Goal: Task Accomplishment & Management: Manage account settings

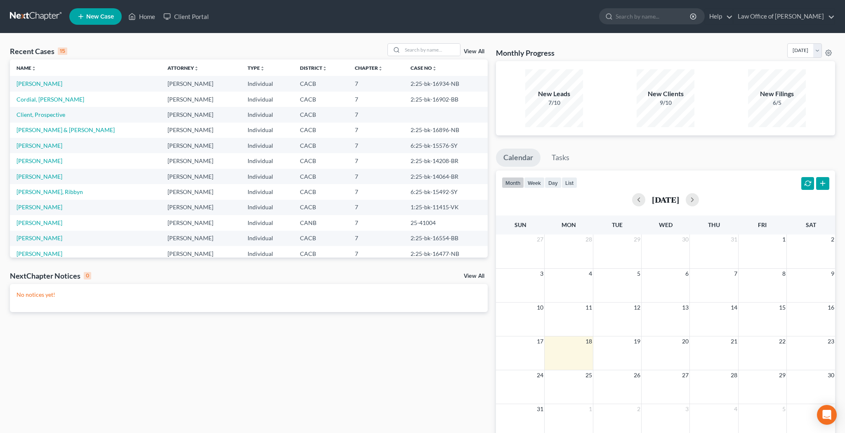
click at [475, 50] on link "View All" at bounding box center [474, 52] width 21 height 6
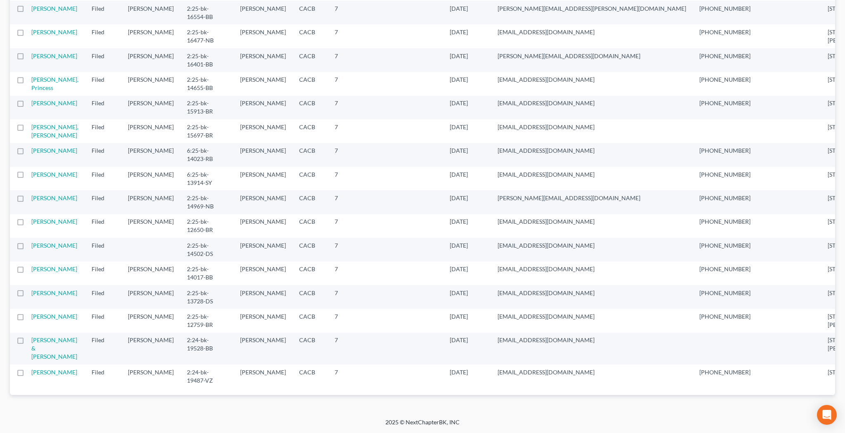
scroll to position [610, 0]
click at [38, 287] on td "[PERSON_NAME]" at bounding box center [58, 297] width 54 height 24
click at [39, 295] on td "[PERSON_NAME]" at bounding box center [58, 297] width 54 height 24
click at [46, 289] on link "[PERSON_NAME]" at bounding box center [54, 292] width 46 height 7
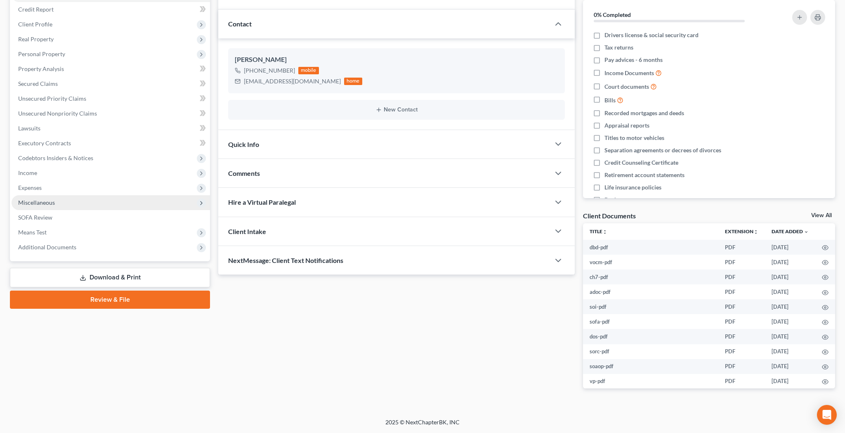
scroll to position [6, 0]
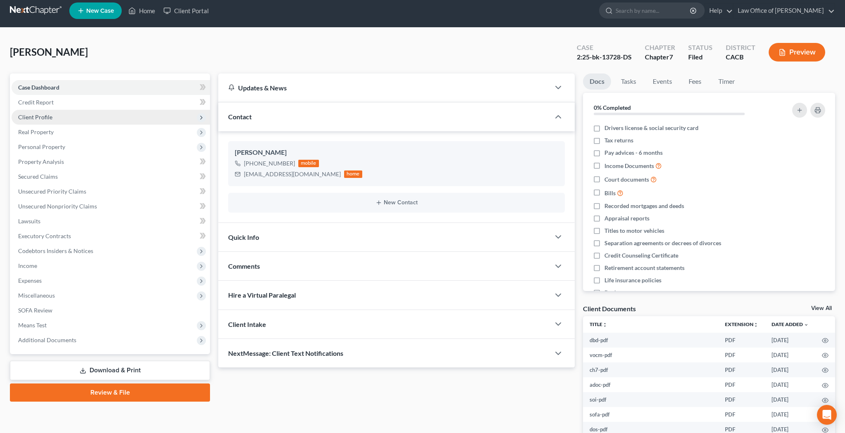
click at [72, 119] on span "Client Profile" at bounding box center [111, 117] width 198 height 15
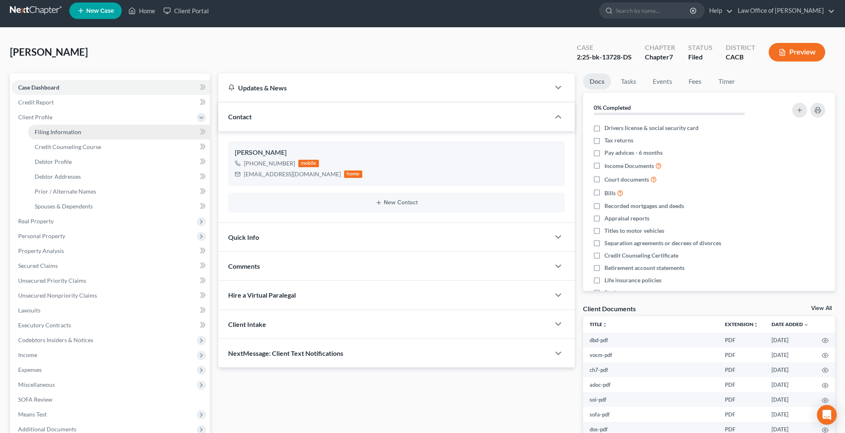
click at [72, 130] on span "Filing Information" at bounding box center [58, 131] width 47 height 7
select select "1"
select select "0"
select select "7"
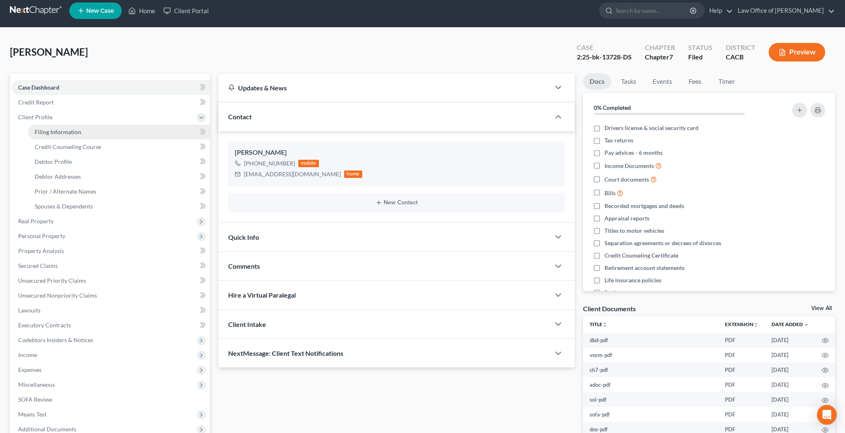
select select "0"
select select "4"
select select "0"
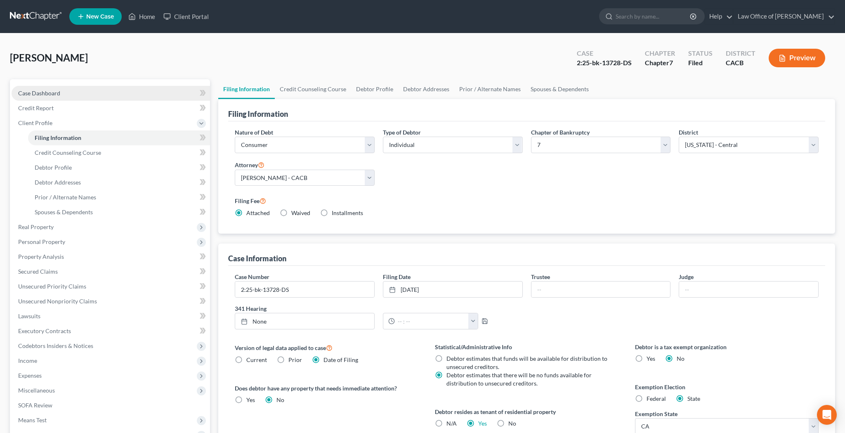
click at [85, 92] on link "Case Dashboard" at bounding box center [111, 93] width 198 height 15
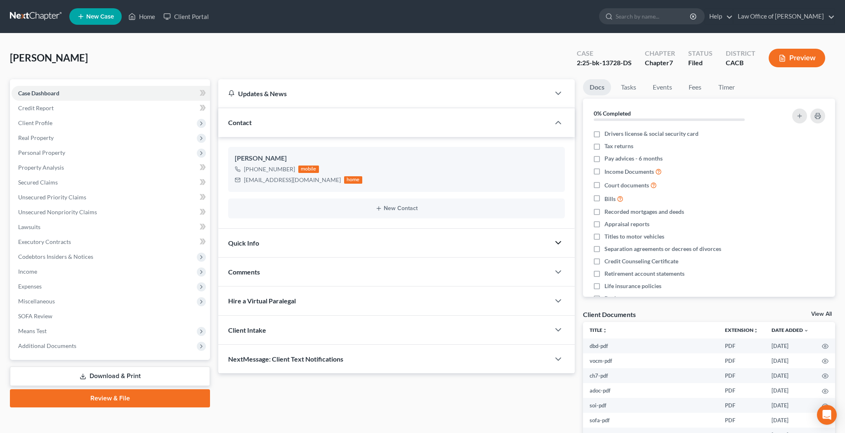
click at [560, 242] on polyline "button" at bounding box center [558, 242] width 5 height 2
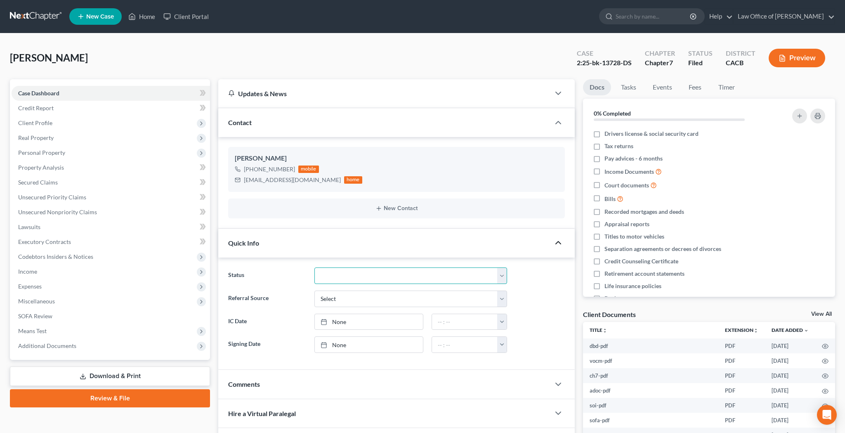
select select "0"
click at [146, 14] on link "Home" at bounding box center [141, 16] width 35 height 15
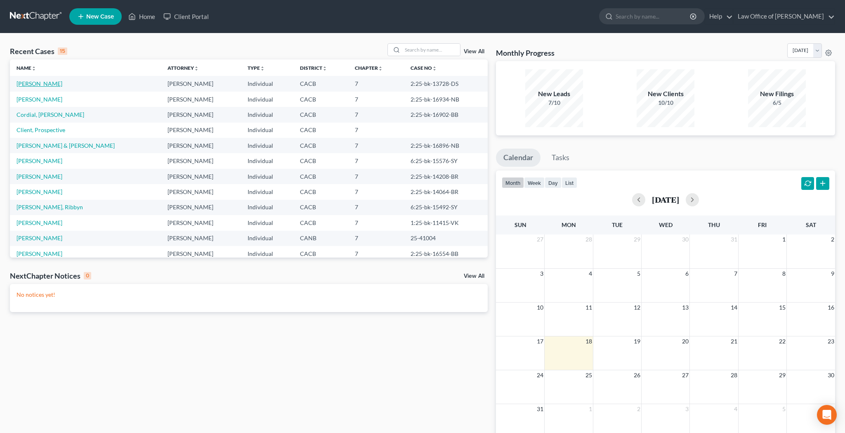
click at [60, 85] on link "[PERSON_NAME]" at bounding box center [40, 83] width 46 height 7
select select "0"
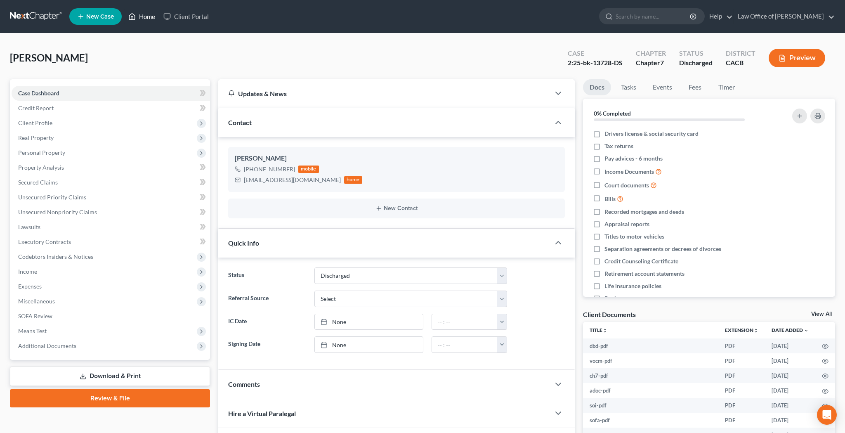
click at [146, 18] on link "Home" at bounding box center [141, 16] width 35 height 15
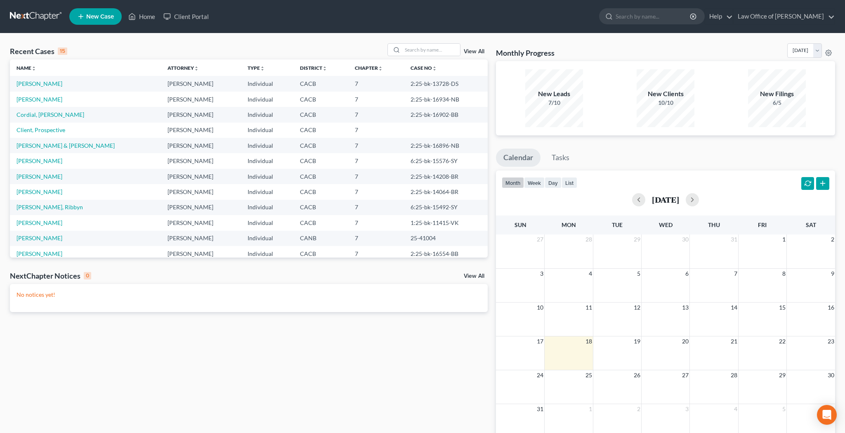
click at [476, 54] on link "View All" at bounding box center [474, 52] width 21 height 6
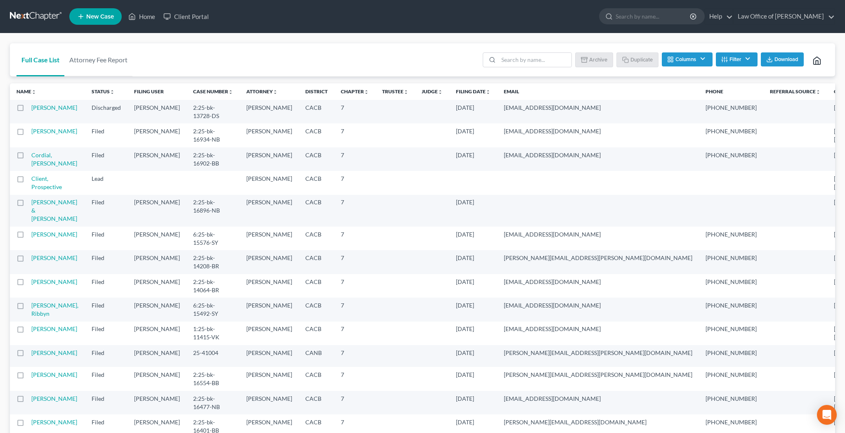
click at [28, 110] on label at bounding box center [28, 110] width 0 height 0
click at [31, 109] on input "checkbox" at bounding box center [33, 106] width 5 height 5
click at [597, 62] on button "Archive" at bounding box center [595, 59] width 37 height 14
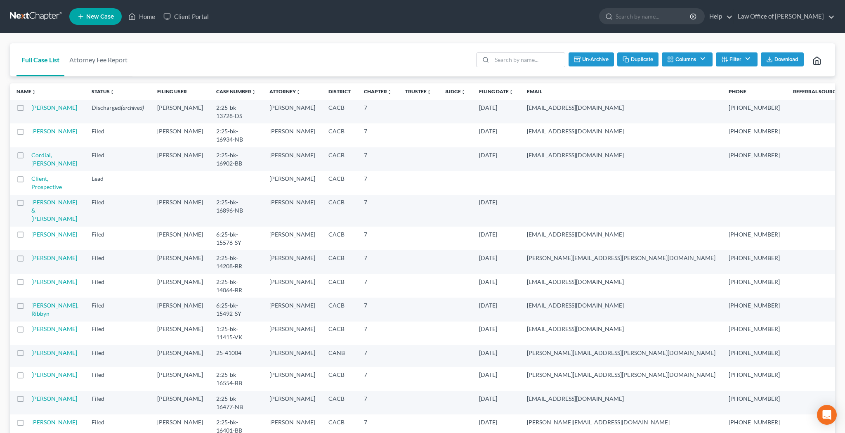
checkbox input "false"
click at [537, 56] on input "search" at bounding box center [534, 60] width 73 height 14
type input "leads"
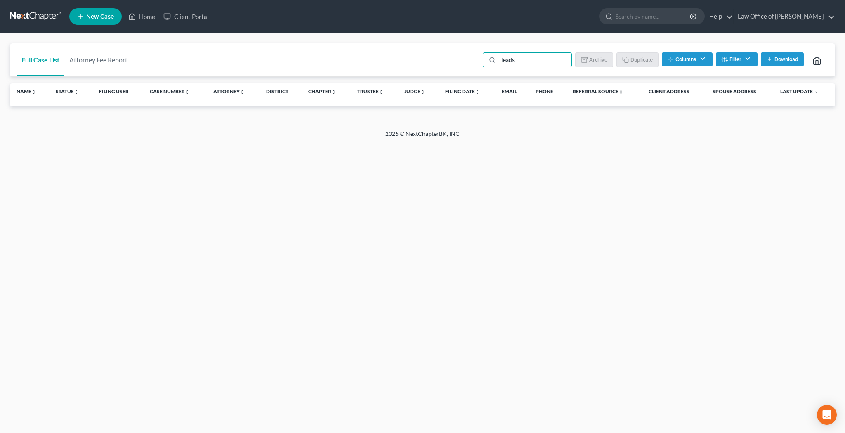
click at [744, 59] on button "Filter" at bounding box center [737, 59] width 42 height 14
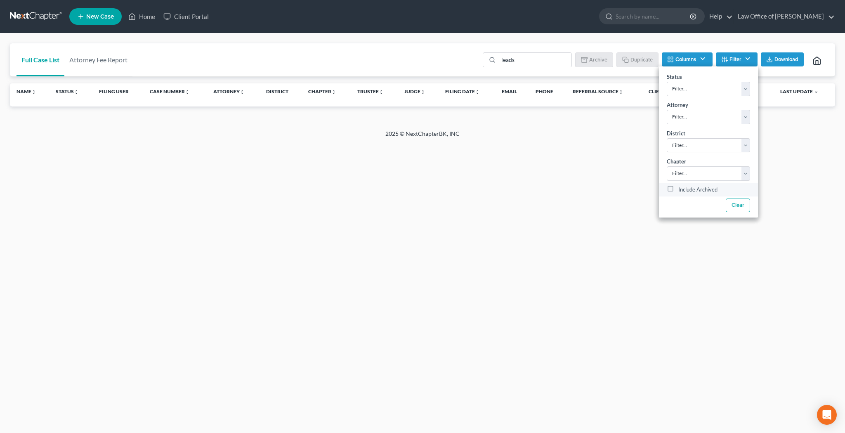
click at [678, 189] on label "Include Archived" at bounding box center [697, 190] width 39 height 10
click at [682, 189] on input "Include Archived" at bounding box center [684, 187] width 5 height 5
checkbox input "true"
click at [544, 57] on input "leads" at bounding box center [534, 60] width 73 height 14
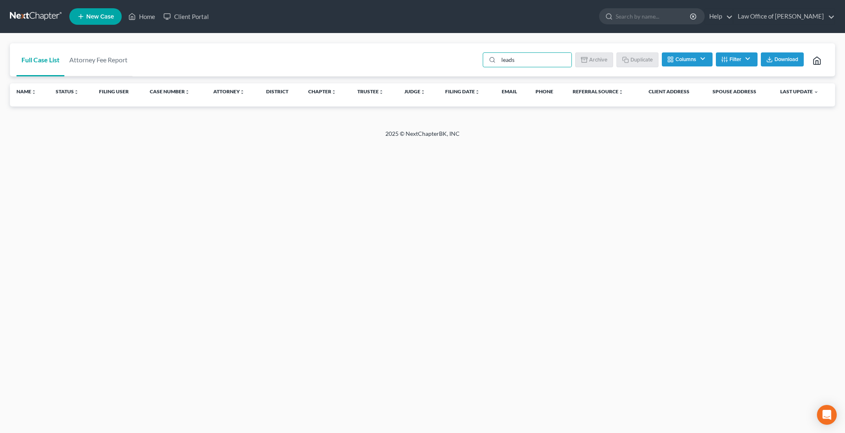
click at [702, 59] on button "Columns" at bounding box center [687, 59] width 50 height 14
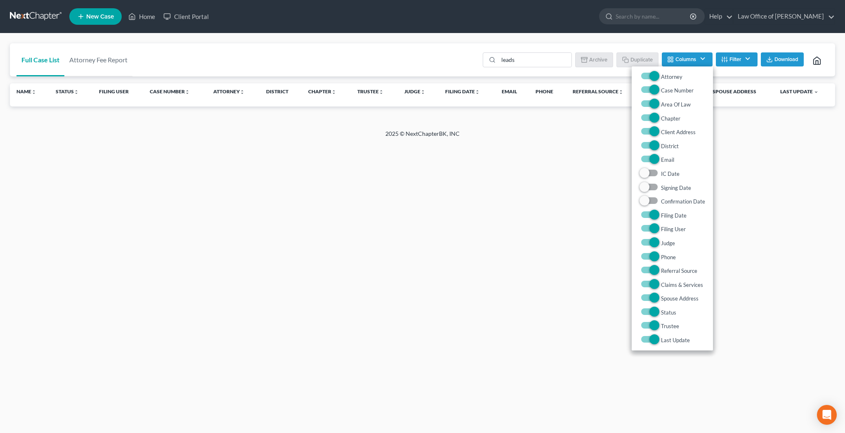
click at [702, 59] on button "Columns" at bounding box center [687, 59] width 50 height 14
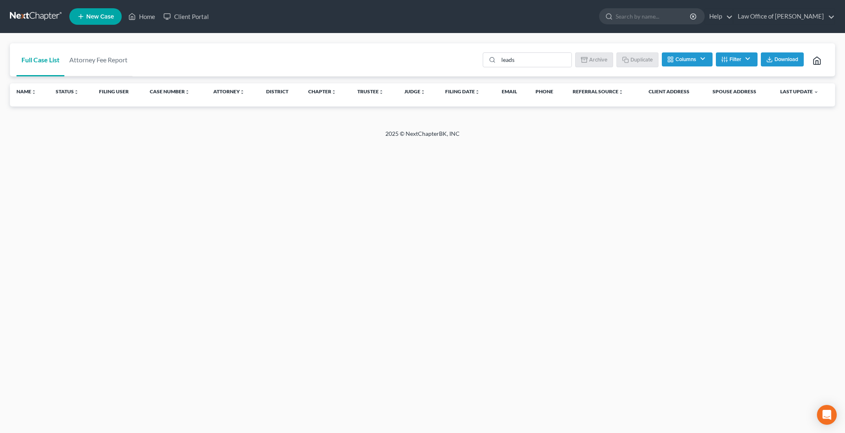
click at [746, 57] on button "Filter" at bounding box center [737, 59] width 42 height 14
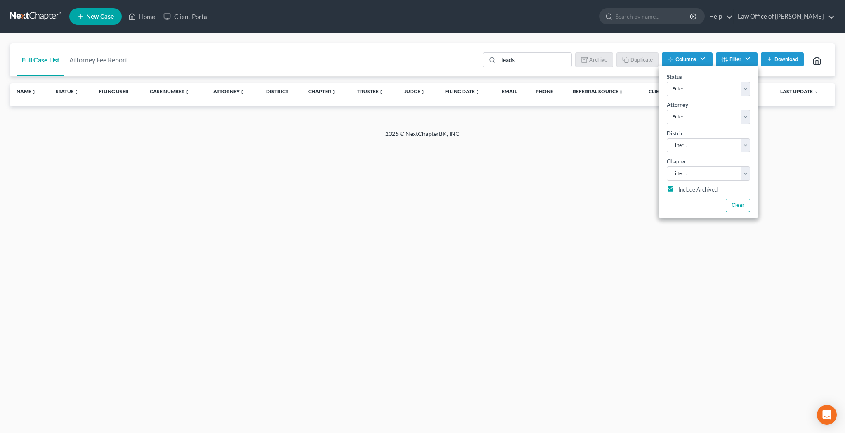
click at [610, 142] on div "2025 © NextChapterBK, INC" at bounding box center [422, 137] width 470 height 15
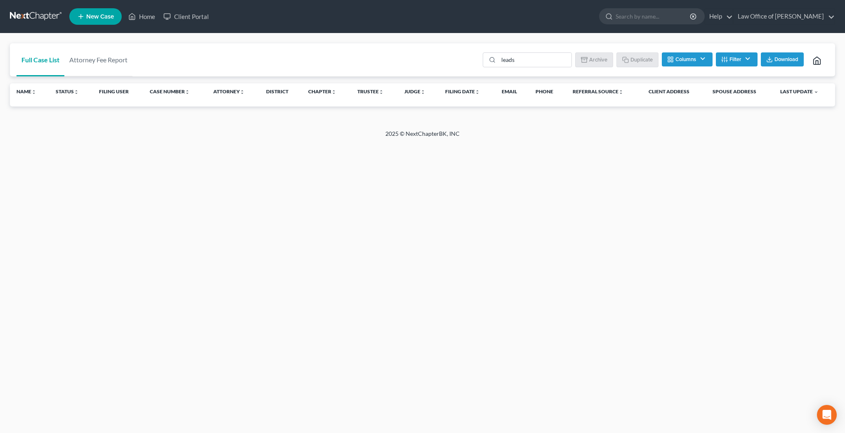
click at [703, 60] on button "Columns" at bounding box center [687, 59] width 50 height 14
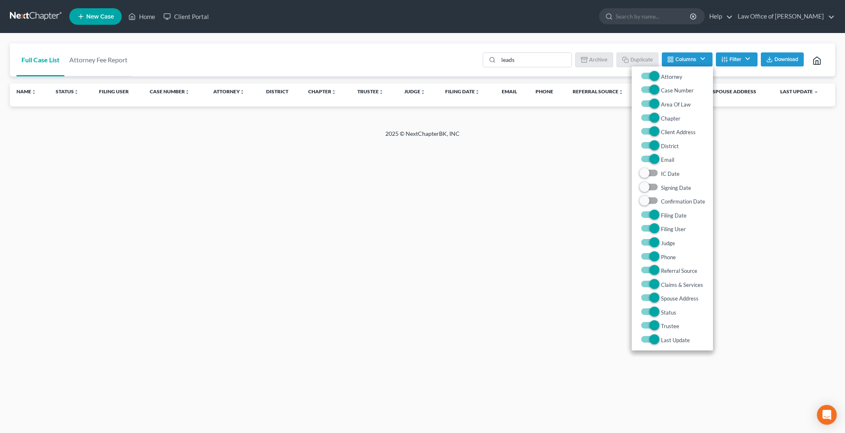
click at [703, 60] on button "Columns" at bounding box center [687, 59] width 50 height 14
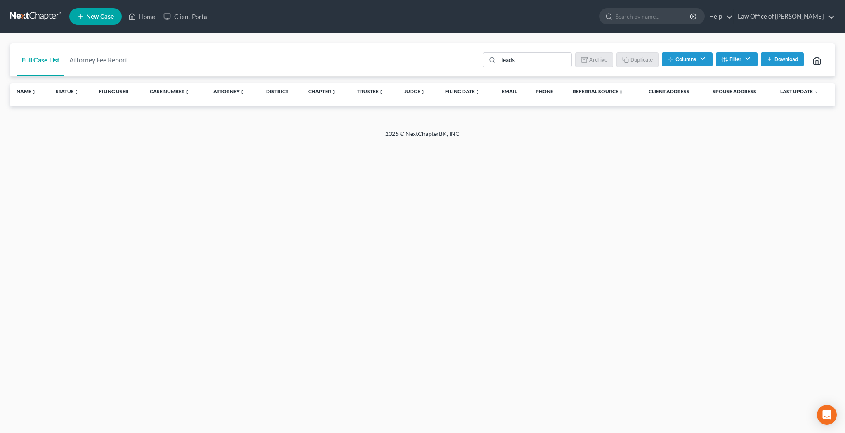
click at [741, 57] on button "Filter" at bounding box center [737, 59] width 42 height 14
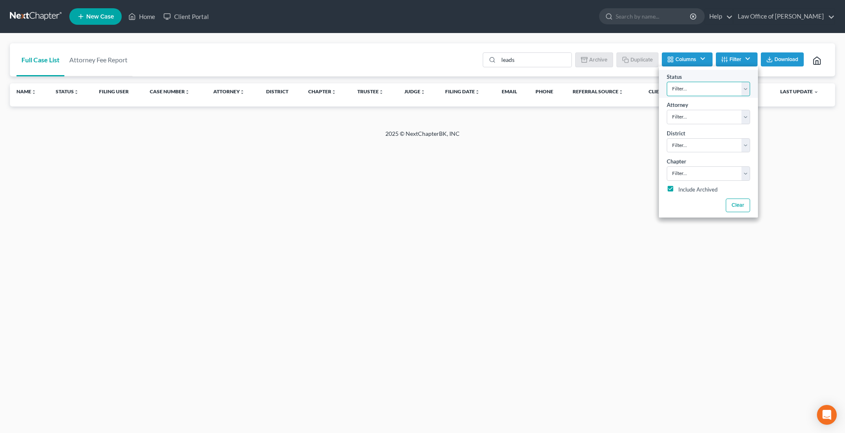
select select "10"
click at [532, 64] on input "leads" at bounding box center [534, 60] width 73 height 14
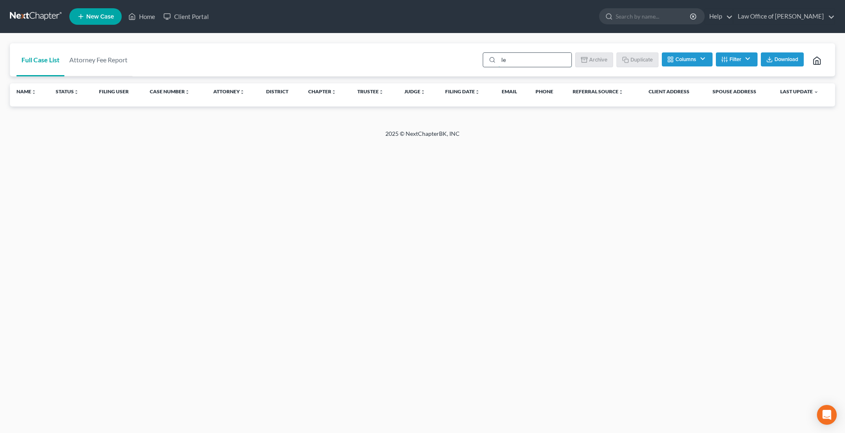
type input "l"
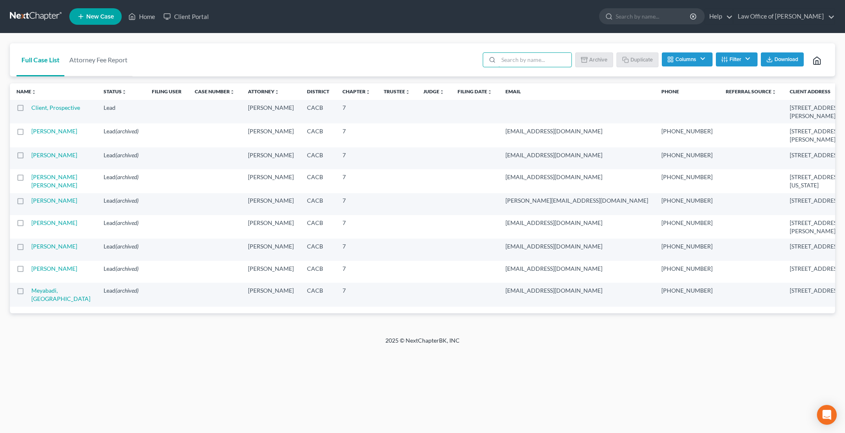
scroll to position [32, 0]
click at [28, 271] on label at bounding box center [28, 271] width 0 height 0
click at [31, 270] on input "checkbox" at bounding box center [33, 266] width 5 height 5
click at [28, 271] on label at bounding box center [28, 271] width 0 height 0
click at [31, 270] on input "checkbox" at bounding box center [33, 266] width 5 height 5
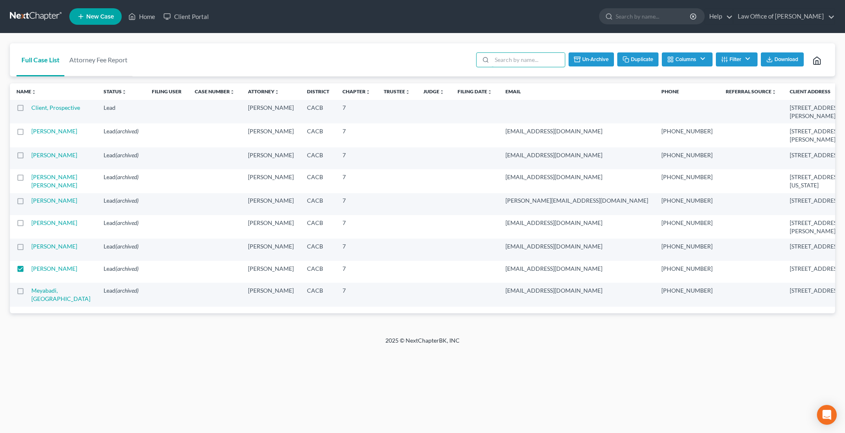
checkbox input "false"
click at [40, 151] on link "[PERSON_NAME]" at bounding box center [54, 154] width 46 height 7
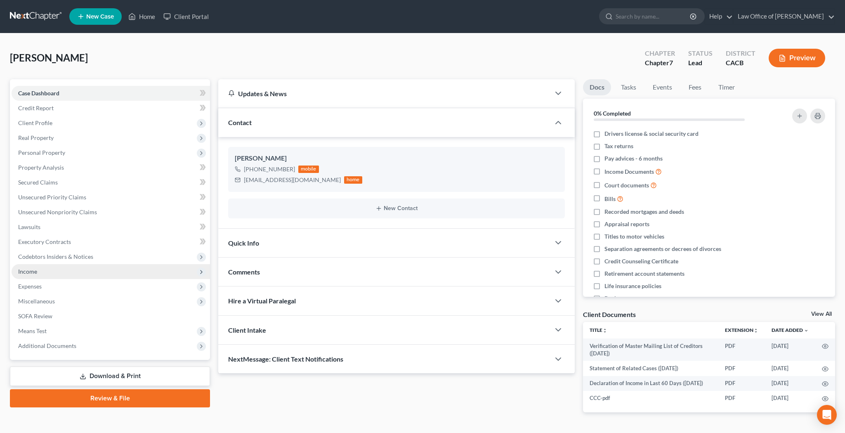
click at [41, 273] on span "Income" at bounding box center [111, 271] width 198 height 15
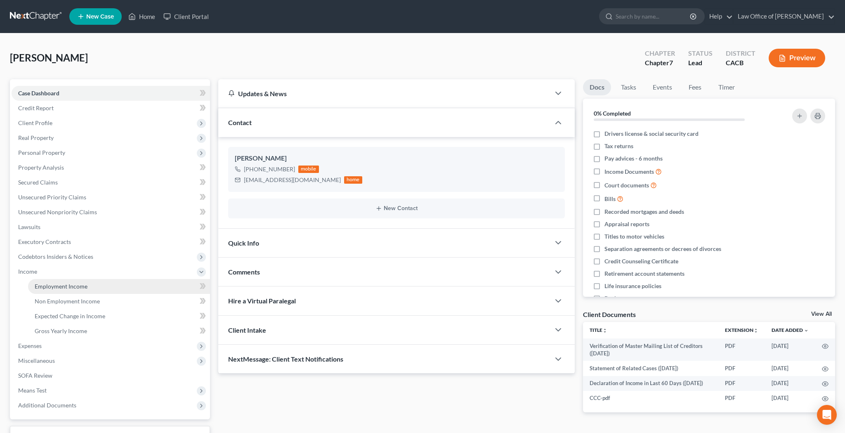
click at [44, 288] on span "Employment Income" at bounding box center [61, 286] width 53 height 7
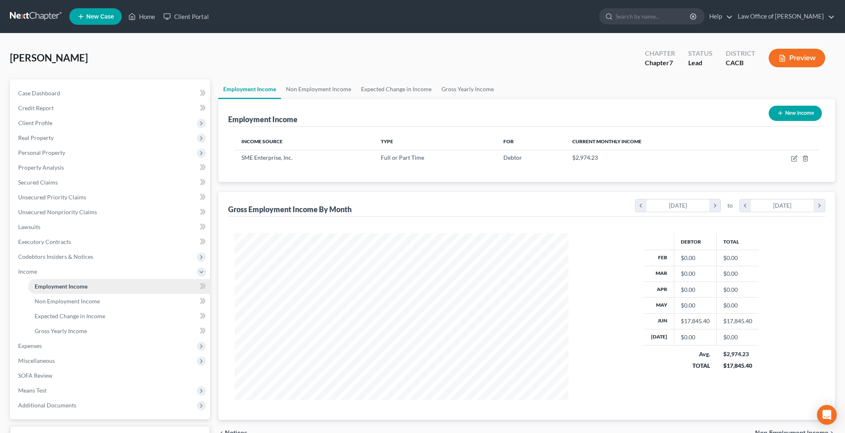
scroll to position [167, 350]
click at [147, 16] on link "Home" at bounding box center [141, 16] width 35 height 15
